Goal: Information Seeking & Learning: Learn about a topic

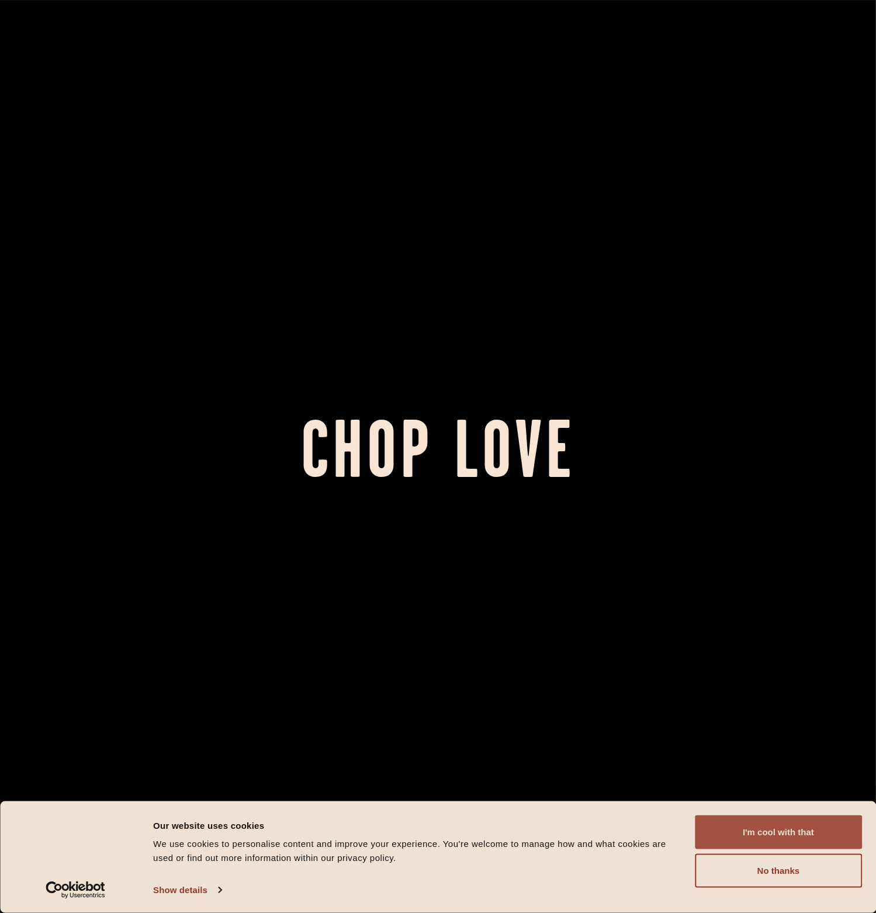
click at [762, 826] on button "I'm cool with that" at bounding box center [778, 832] width 167 height 34
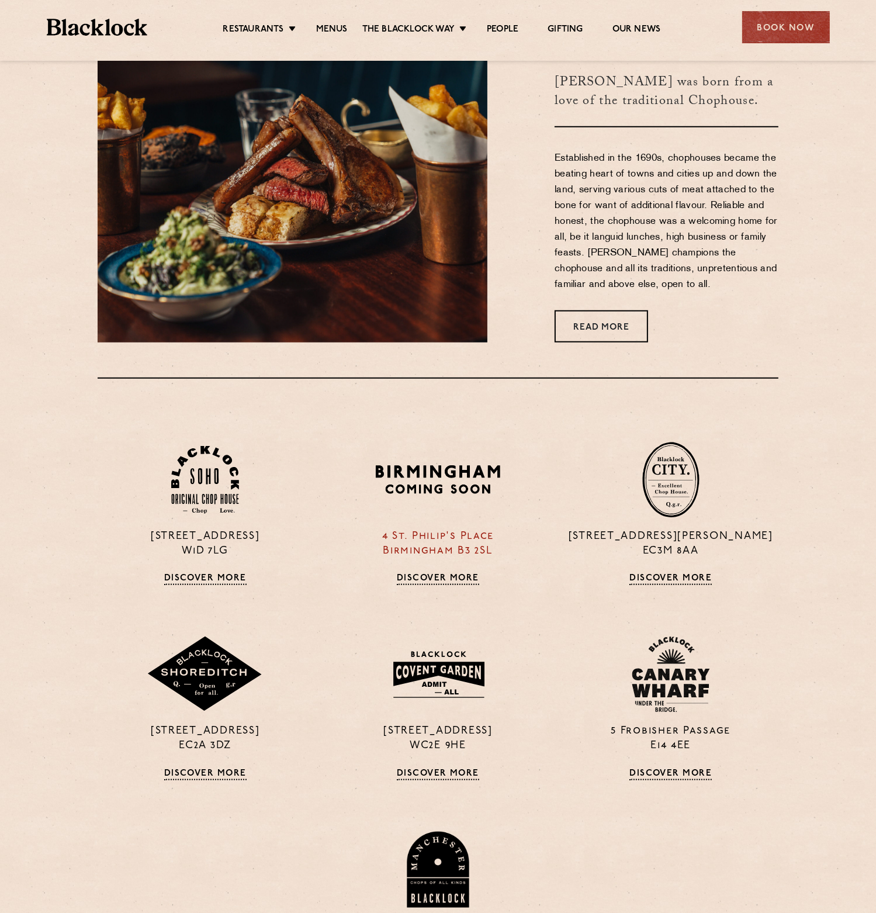
scroll to position [935, 0]
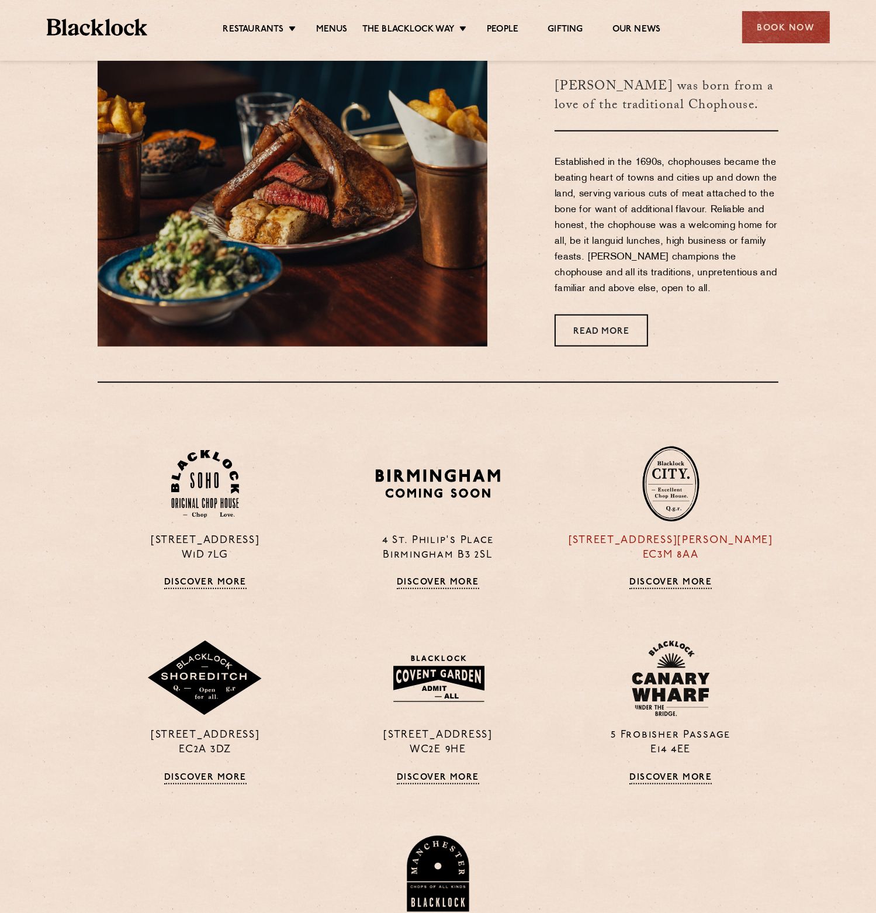
click at [679, 488] on img at bounding box center [670, 484] width 57 height 76
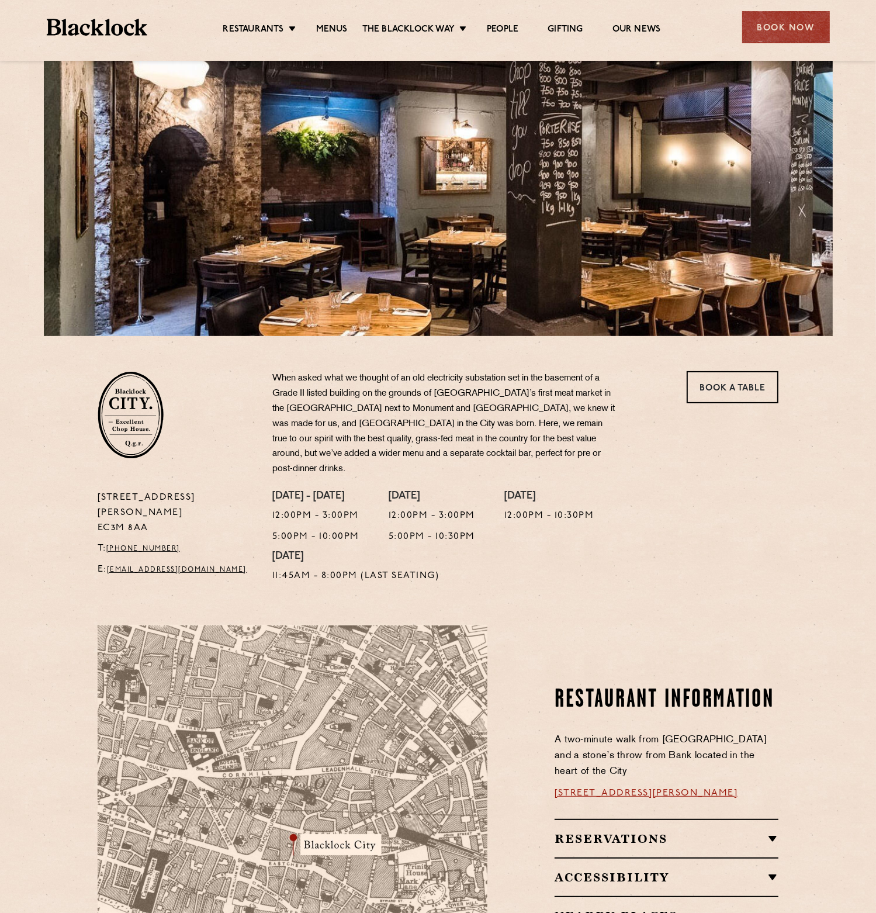
scroll to position [58, 0]
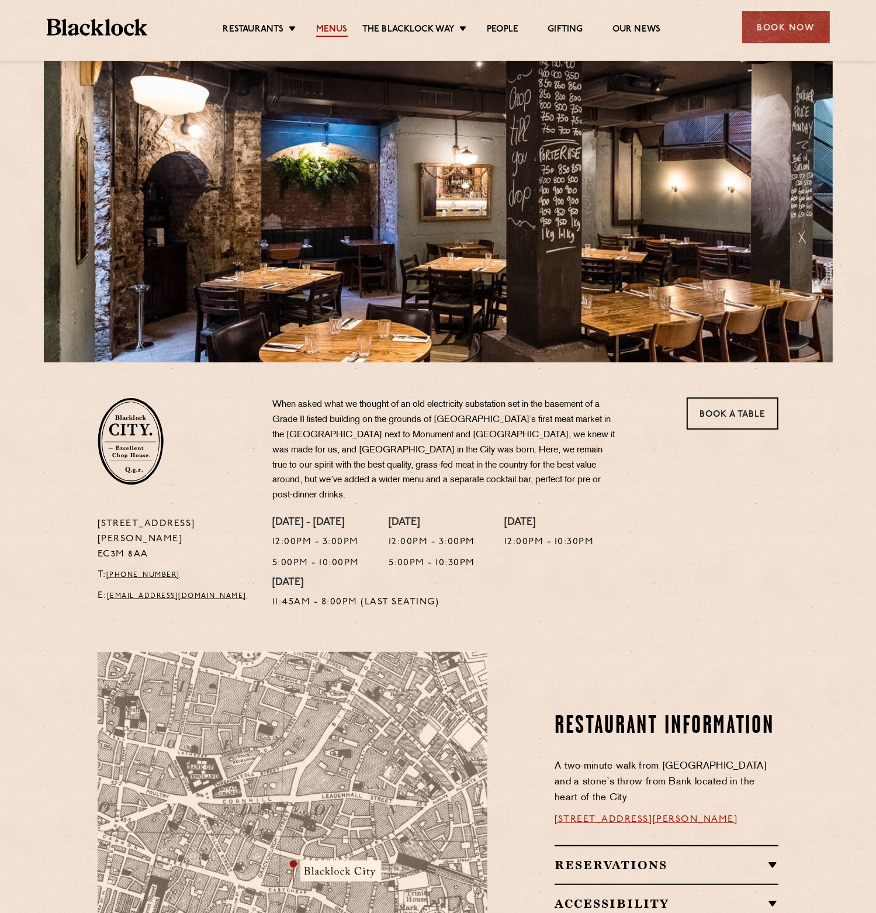
click at [333, 29] on link "Menus" at bounding box center [332, 30] width 32 height 13
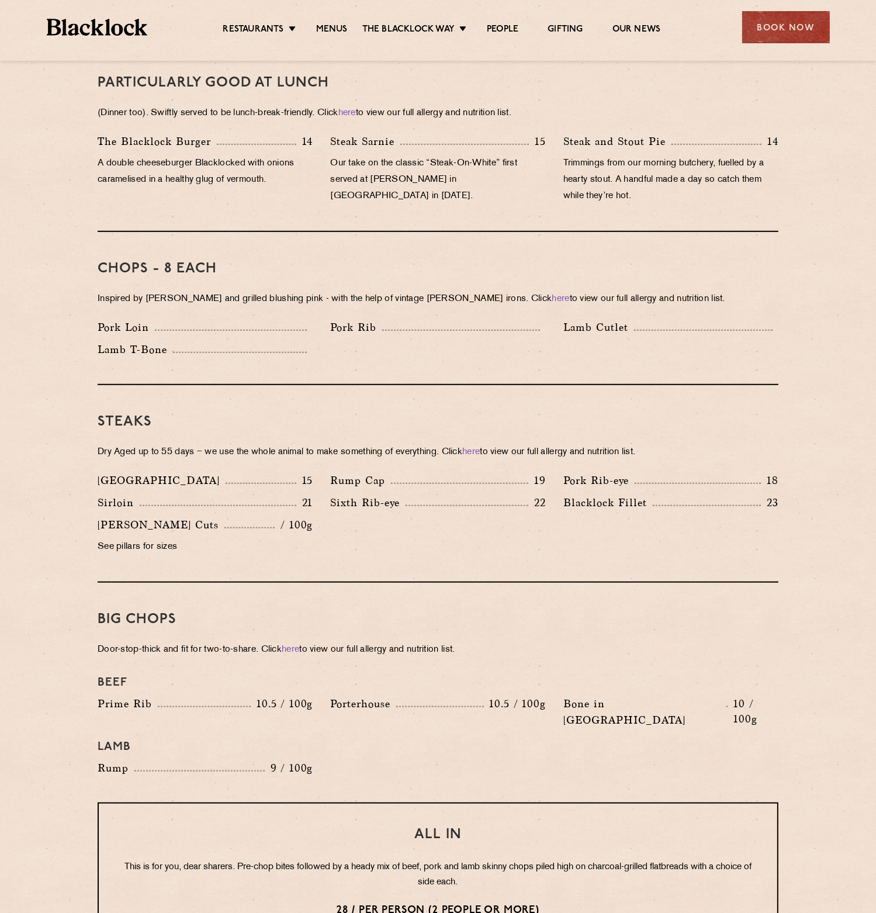
scroll to position [994, 0]
